Goal: Find specific page/section: Find specific page/section

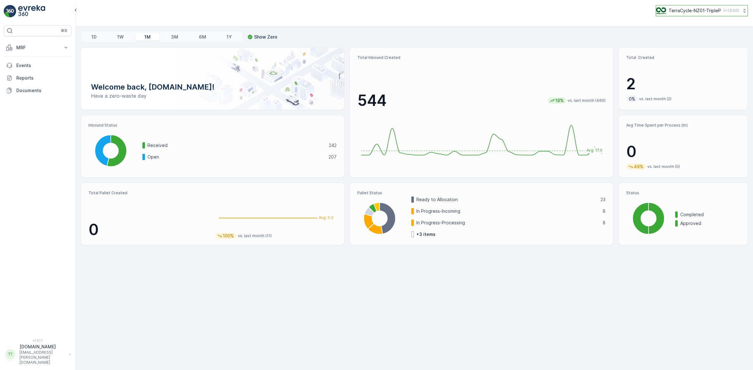
click at [692, 14] on button "TerraCycle-NZ01-TripleP ( +13:00 )" at bounding box center [702, 10] width 92 height 11
type input "au"
click at [690, 37] on span "TerraCycle-AU01-Prompt" at bounding box center [704, 38] width 88 height 6
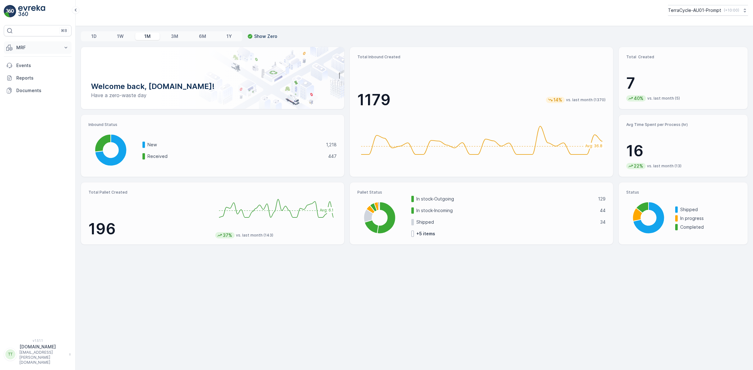
click at [46, 46] on p "MRF" at bounding box center [37, 48] width 43 height 6
click at [28, 75] on link "Pallet" at bounding box center [42, 76] width 58 height 9
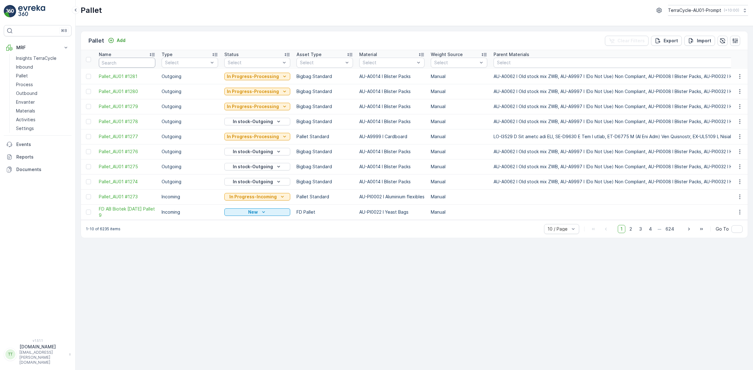
click at [112, 62] on input "text" at bounding box center [127, 63] width 56 height 10
type input "FD"
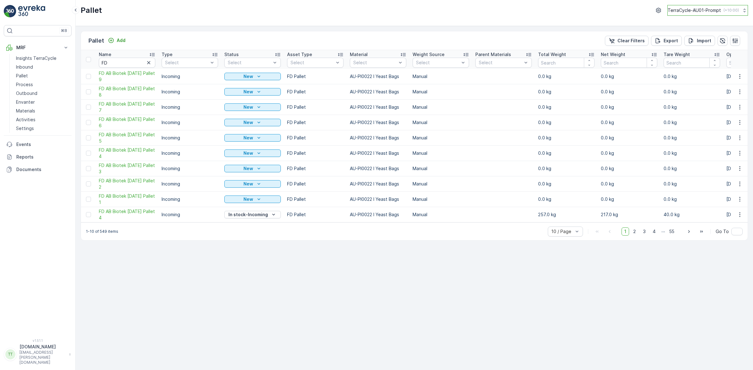
click at [686, 11] on p "TerraCycle-AU01-Prompt" at bounding box center [694, 10] width 53 height 6
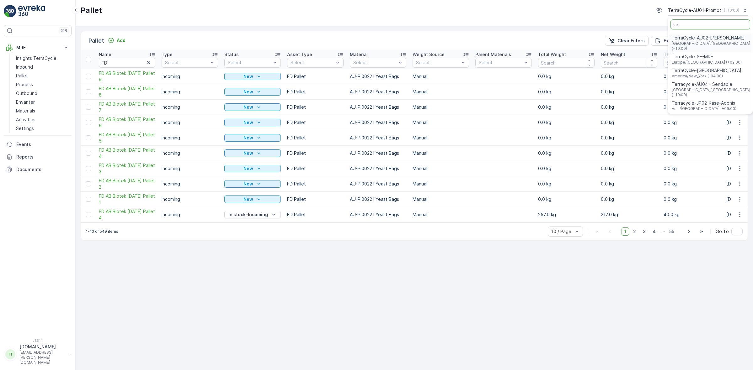
type input "se"
click at [693, 81] on span "Terracycle-AU04 - Sendable" at bounding box center [711, 84] width 79 height 6
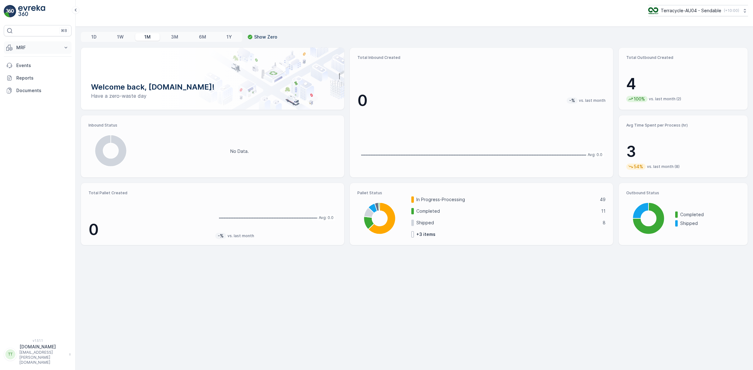
click at [36, 49] on p "MRF" at bounding box center [37, 48] width 43 height 6
click at [27, 94] on p "Outbound" at bounding box center [26, 93] width 21 height 6
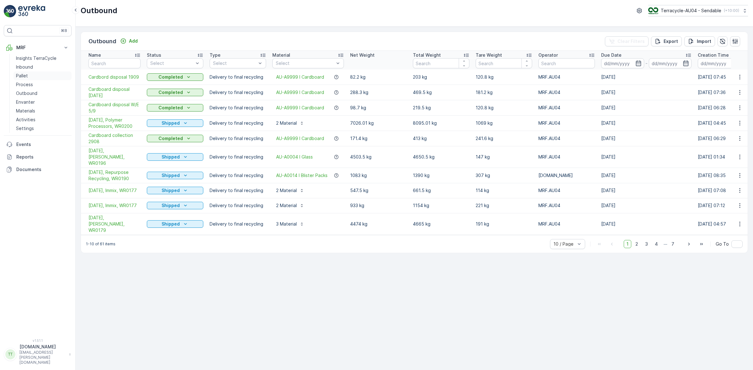
click at [26, 77] on p "Pallet" at bounding box center [22, 76] width 12 height 6
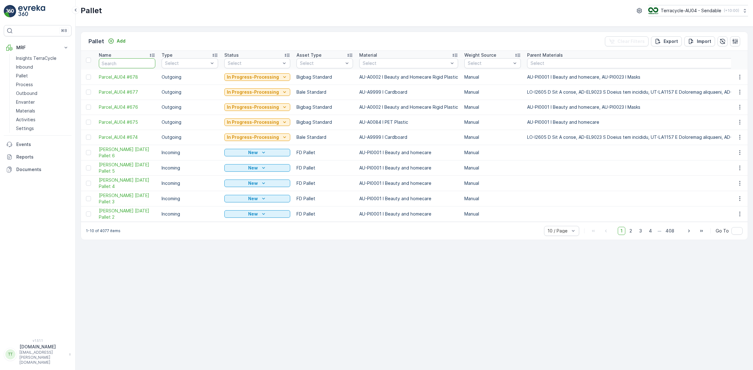
click at [121, 67] on input "text" at bounding box center [127, 63] width 56 height 10
